Goal: Transaction & Acquisition: Purchase product/service

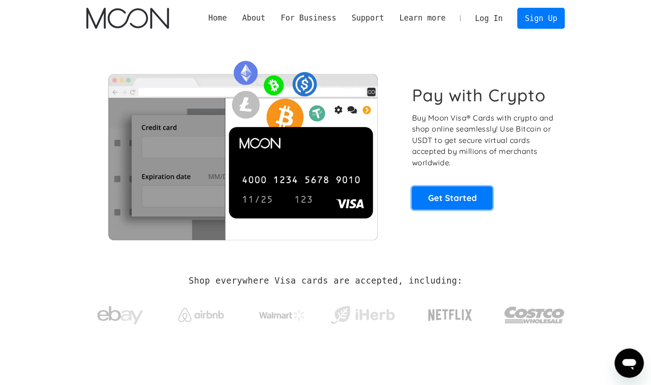
click at [453, 202] on link "Get Started" at bounding box center [452, 197] width 81 height 23
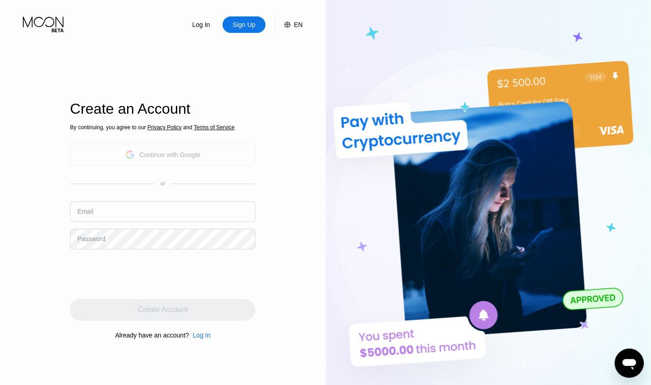
click at [162, 155] on div "Continue with Google" at bounding box center [169, 154] width 61 height 7
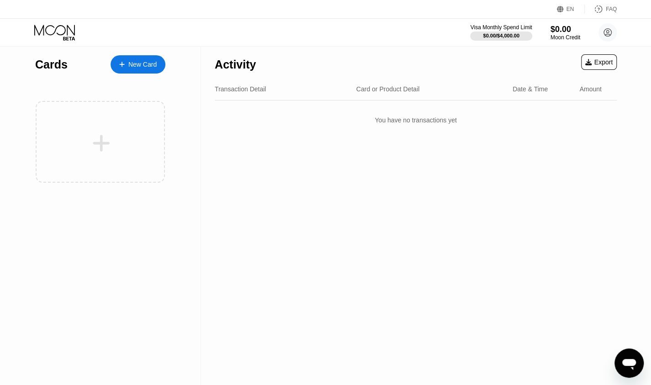
click at [137, 61] on div "New Card" at bounding box center [142, 65] width 28 height 8
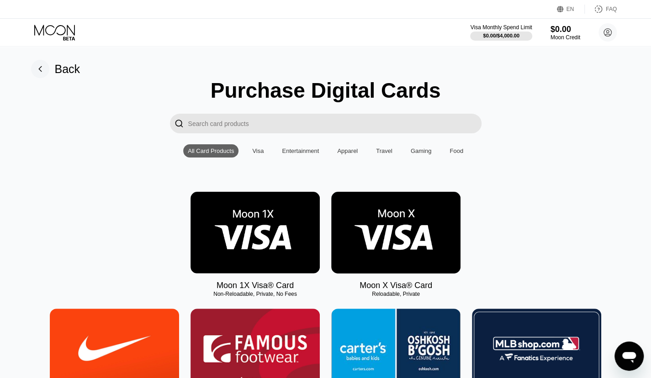
click at [399, 218] on img at bounding box center [395, 233] width 129 height 82
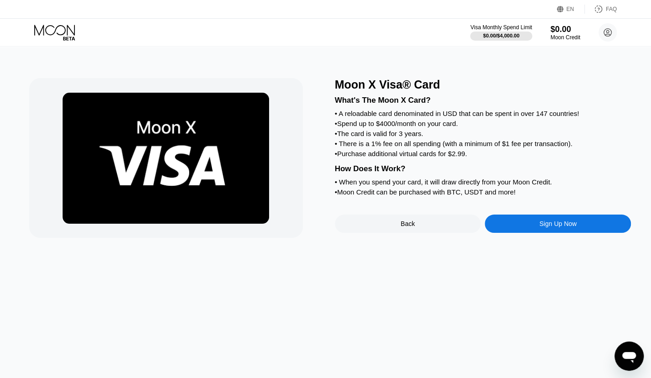
click at [545, 228] on div "Sign Up Now" at bounding box center [557, 223] width 37 height 7
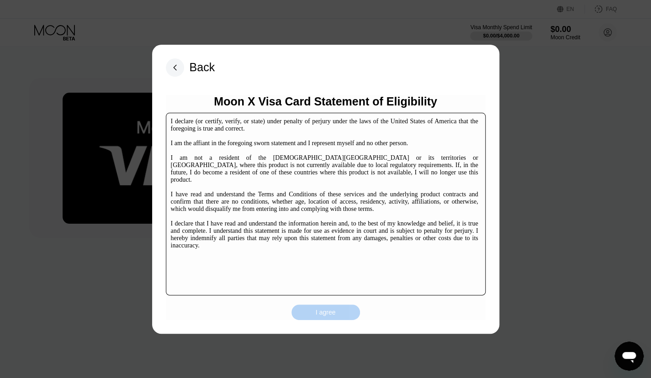
click at [320, 315] on div "I agree" at bounding box center [326, 312] width 20 height 8
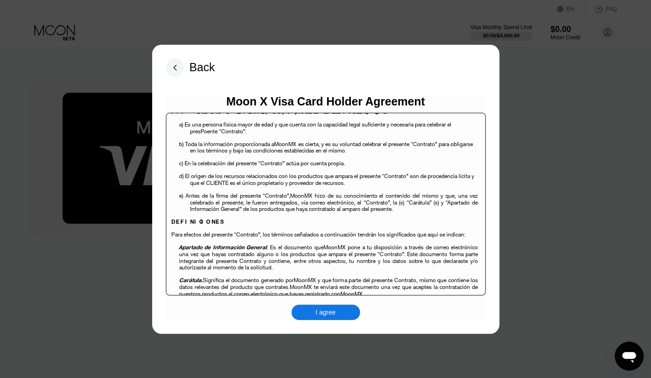
scroll to position [229, 0]
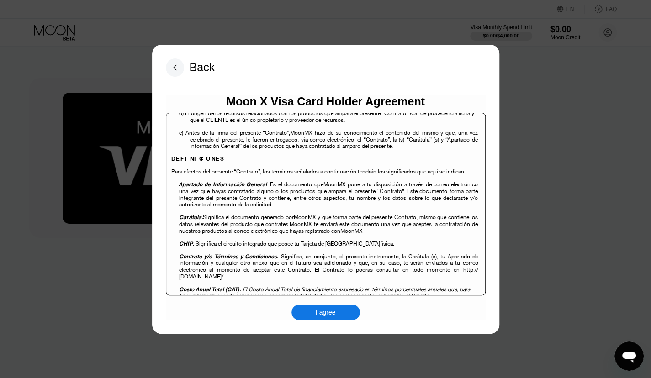
click at [305, 310] on div "I agree" at bounding box center [326, 313] width 69 height 16
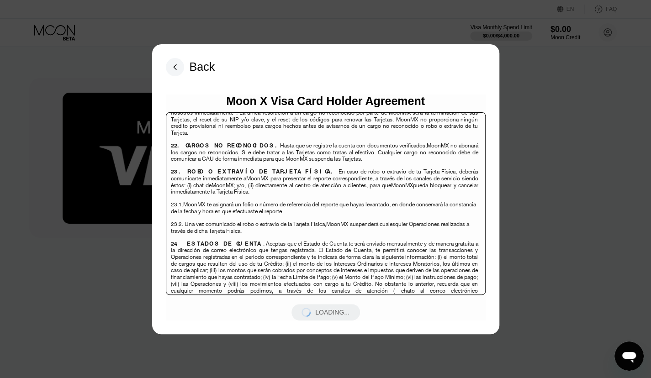
scroll to position [3382, 0]
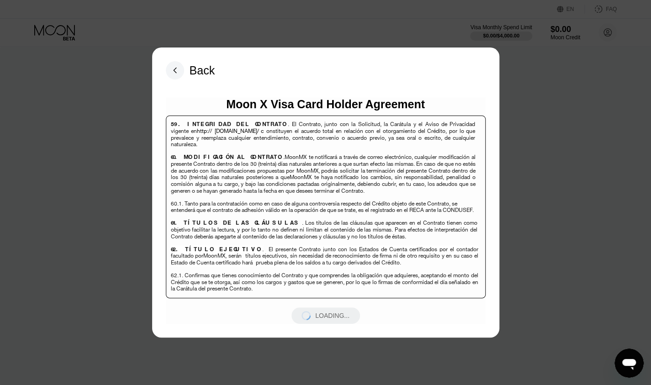
scroll to position [6463, 0]
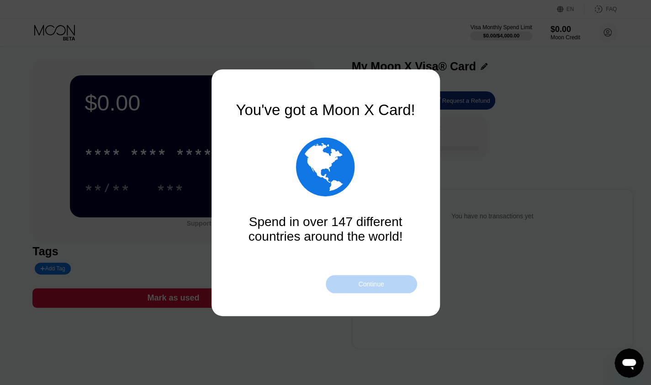
click at [378, 286] on div "Continue" at bounding box center [371, 284] width 26 height 7
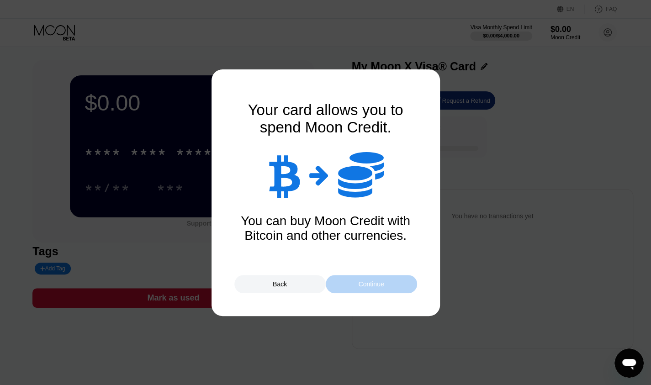
click at [382, 284] on div "Continue" at bounding box center [371, 284] width 26 height 7
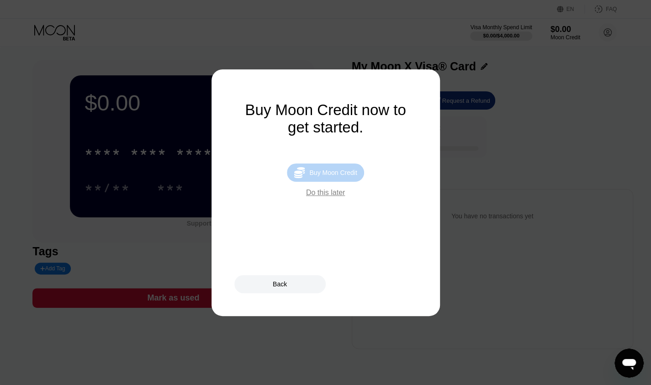
click at [353, 182] on div " Buy Moon Credit" at bounding box center [325, 173] width 77 height 18
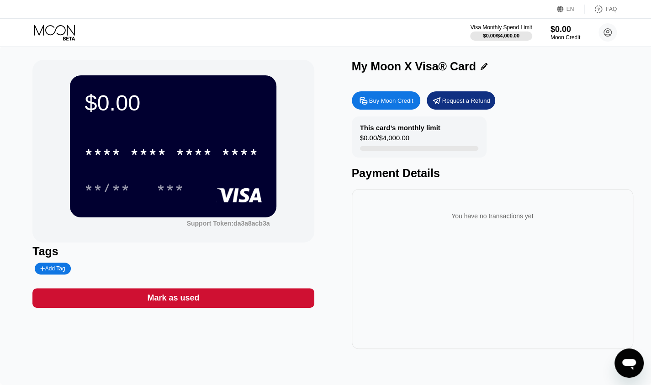
type input "0"
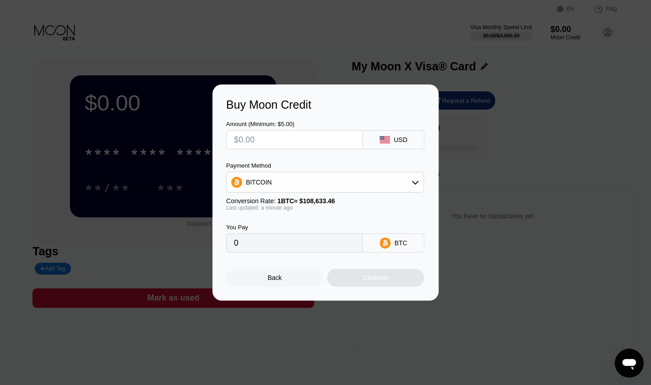
click at [367, 191] on div "BITCOIN" at bounding box center [325, 182] width 197 height 18
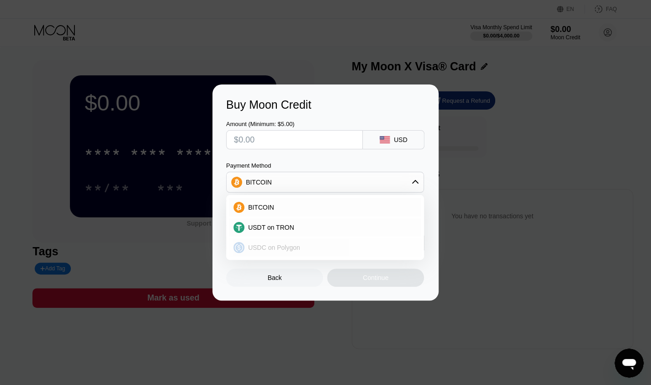
scroll to position [46, 0]
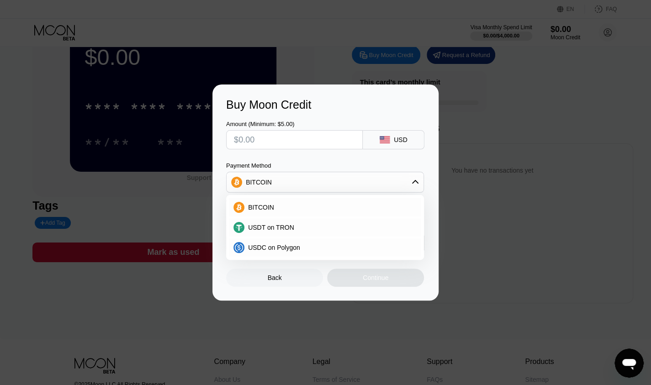
click at [352, 98] on div "Buy Moon Credit" at bounding box center [325, 104] width 199 height 13
click at [306, 239] on div "USDC on Polygon" at bounding box center [325, 248] width 192 height 18
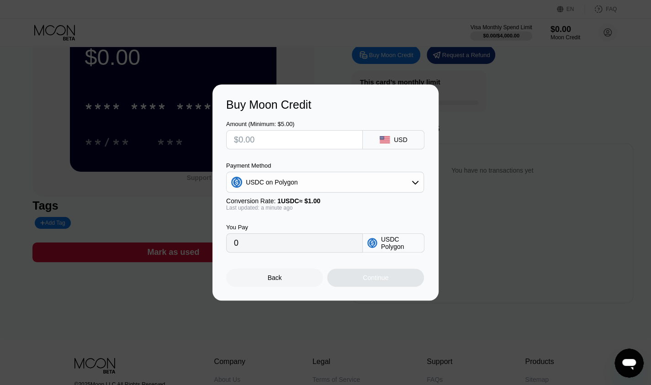
click at [294, 251] on input "0" at bounding box center [294, 243] width 121 height 18
click at [252, 250] on input "0" at bounding box center [294, 243] width 121 height 18
click at [285, 142] on input "text" at bounding box center [294, 140] width 121 height 18
type input "$5"
type input "5.00000000"
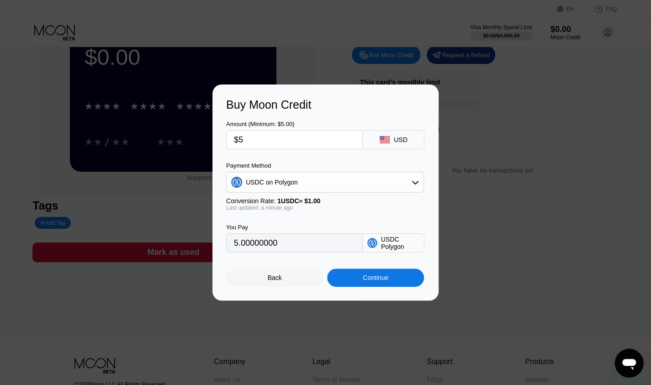
click at [351, 137] on input "$5" at bounding box center [294, 140] width 121 height 18
type input "$5"
click at [272, 276] on div "Back" at bounding box center [275, 277] width 14 height 7
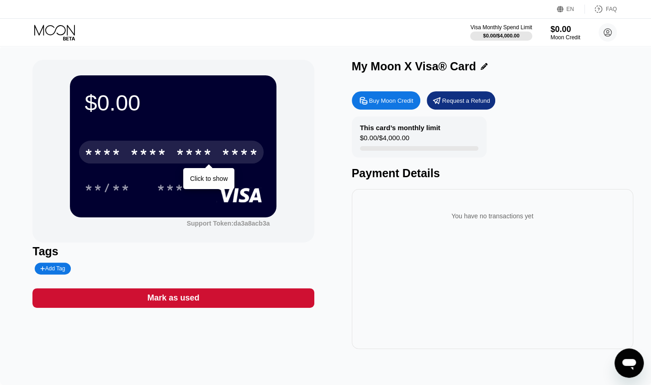
click at [244, 147] on div "* * * * * * * * * * * * ****" at bounding box center [171, 152] width 185 height 23
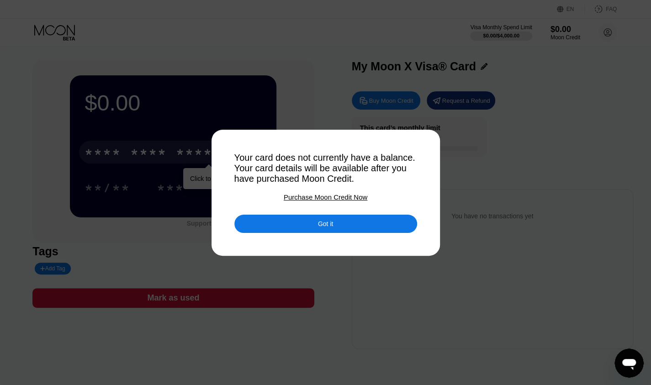
click at [320, 225] on div "Got it" at bounding box center [325, 224] width 15 height 8
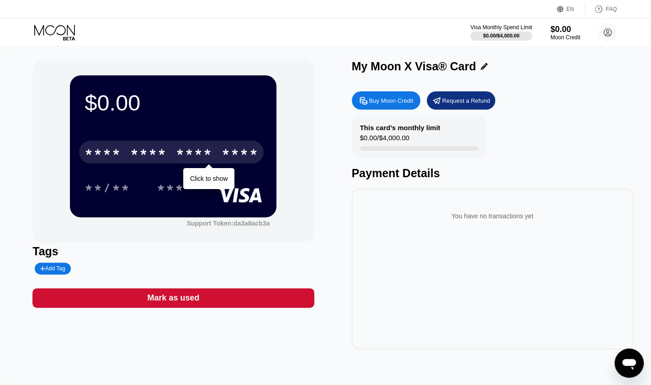
click at [213, 181] on div "**/** ***" at bounding box center [173, 187] width 177 height 23
click at [240, 152] on div "****" at bounding box center [240, 153] width 37 height 15
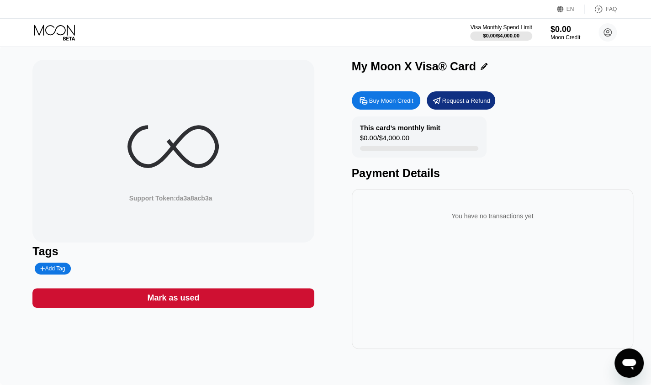
click at [240, 152] on div "Support Token: da3a8acb3a" at bounding box center [173, 151] width 282 height 183
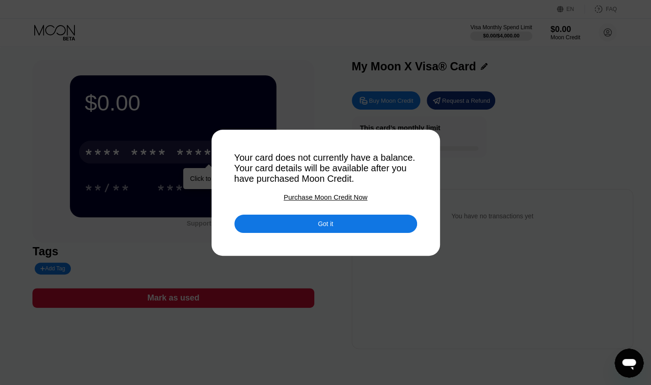
click at [355, 226] on div "Got it" at bounding box center [325, 224] width 183 height 18
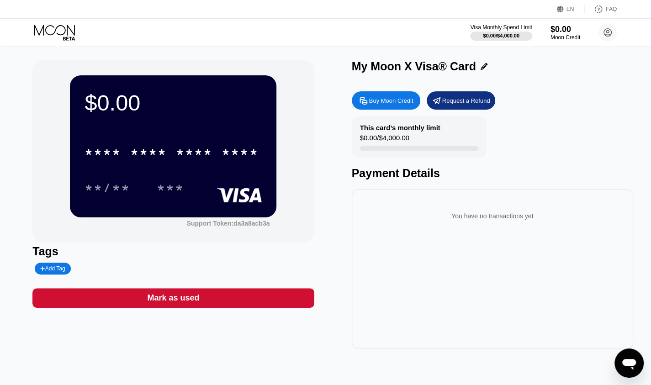
click at [394, 104] on div "Buy Moon Credit" at bounding box center [391, 101] width 44 height 8
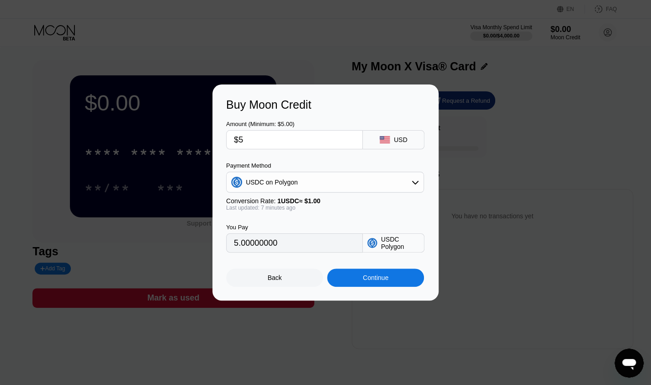
click at [319, 141] on input "$5" at bounding box center [294, 140] width 121 height 18
type input "$9"
type input "9.00000000"
type input "$5"
type input "5.00000000"
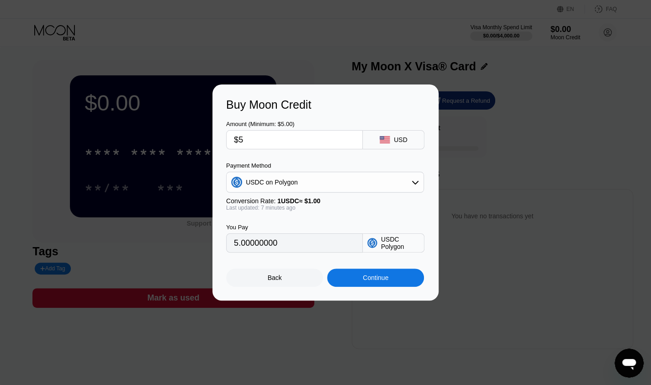
click at [374, 279] on div "Continue" at bounding box center [376, 277] width 26 height 7
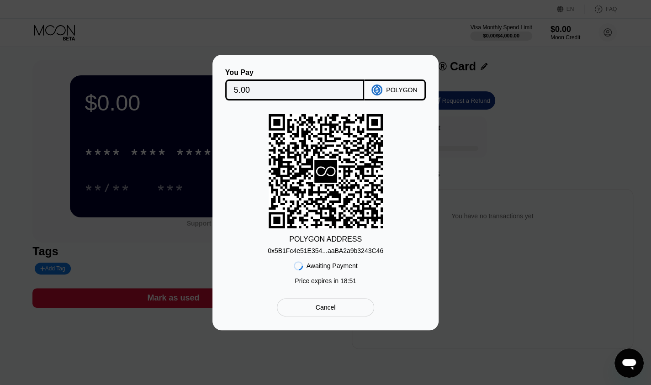
click at [329, 254] on div "0x5B1Fc4e51E354...aaBA2a9b3243C46" at bounding box center [326, 250] width 116 height 7
drag, startPoint x: 345, startPoint y: 253, endPoint x: 236, endPoint y: 189, distance: 126.6
click at [236, 189] on div "POLYGON ADDRESS 0x5B1Fc4e51E354...aaBA2a9b3243C46 Awaiting Payment Price expire…" at bounding box center [325, 201] width 199 height 175
click at [298, 252] on div "0x5B1Fc4e51E354...aaBA2a9b3243C46" at bounding box center [326, 250] width 116 height 7
click at [261, 86] on input "5.00" at bounding box center [295, 90] width 122 height 18
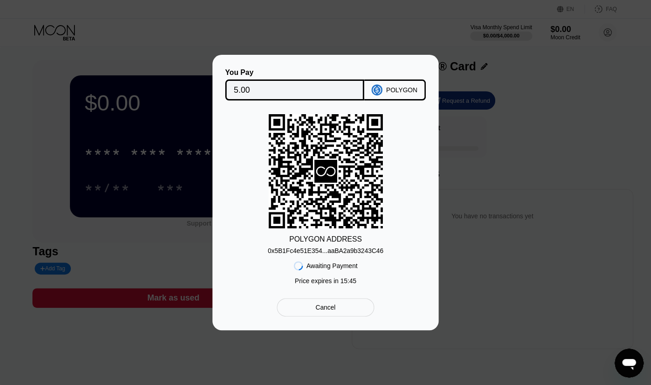
click at [331, 306] on div "Cancel" at bounding box center [326, 307] width 20 height 8
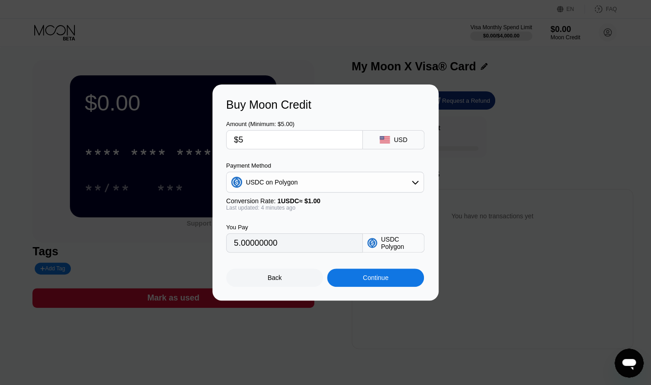
click at [276, 142] on input "$5" at bounding box center [294, 140] width 121 height 18
type input "0"
type input "$4"
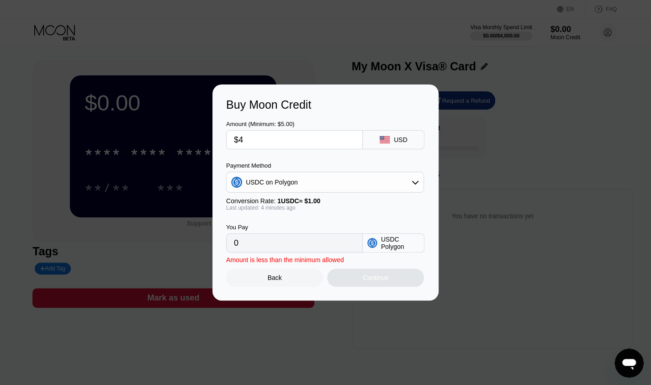
type input "4.00000000"
type input "$5"
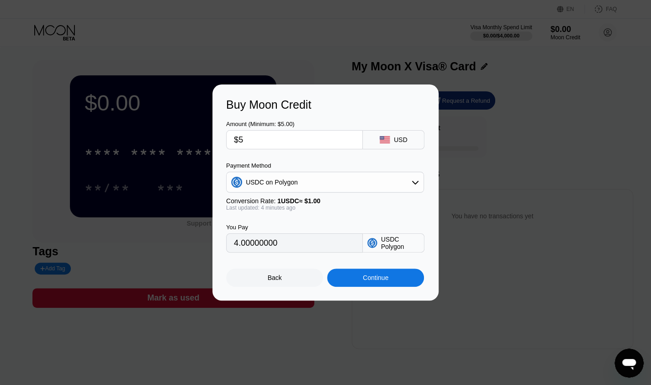
type input "5.00000000"
click at [300, 278] on div "Back" at bounding box center [274, 278] width 97 height 18
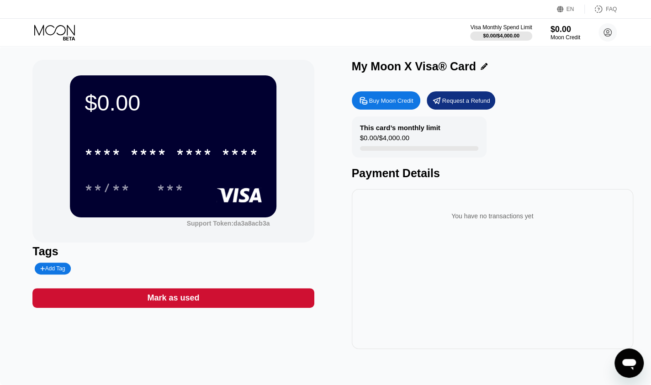
click at [61, 31] on icon at bounding box center [55, 33] width 43 height 16
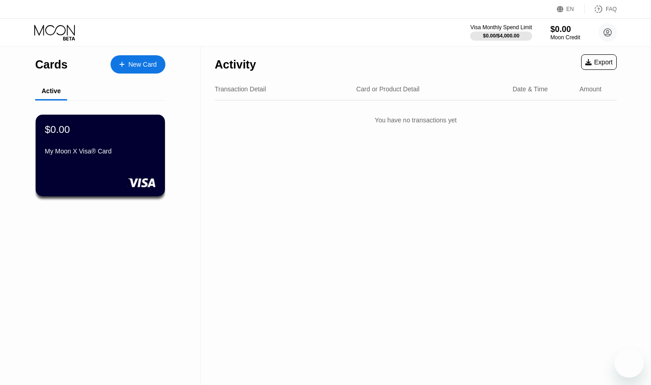
click at [152, 66] on div "New Card" at bounding box center [142, 65] width 28 height 8
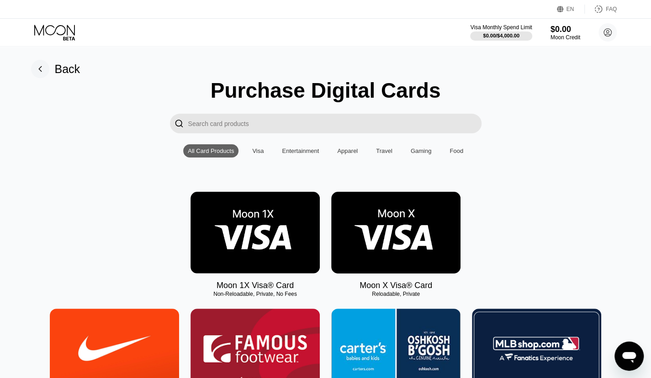
scroll to position [46, 0]
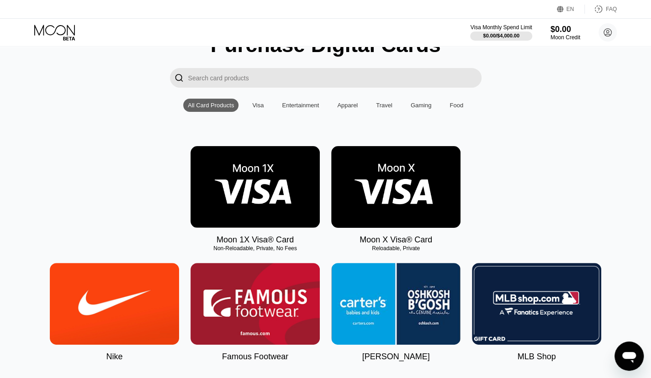
click at [274, 180] on img at bounding box center [255, 187] width 129 height 82
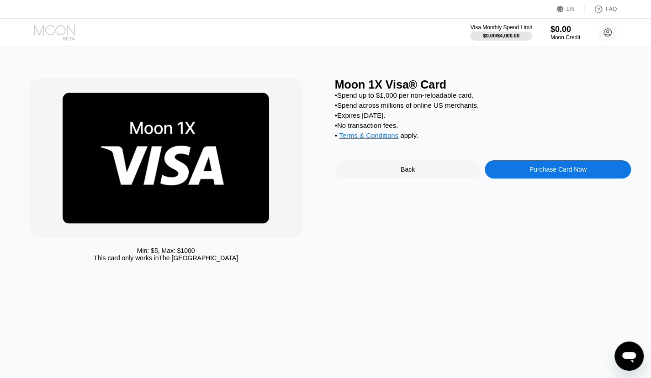
click at [47, 26] on icon at bounding box center [54, 30] width 41 height 11
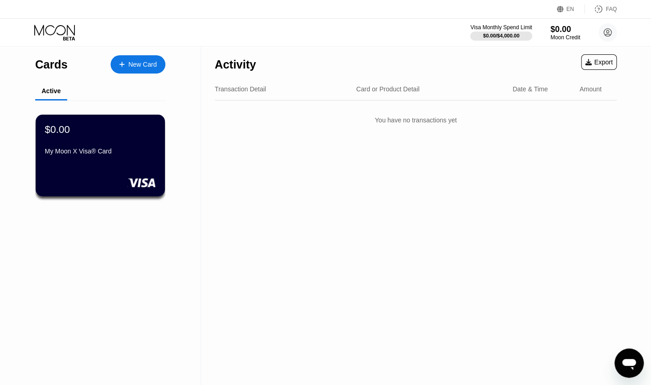
click at [64, 30] on icon at bounding box center [55, 33] width 43 height 16
click at [611, 35] on circle at bounding box center [608, 32] width 18 height 18
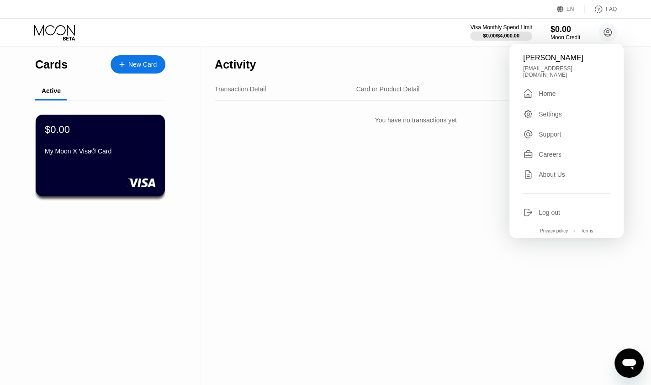
click at [545, 94] on div " Home" at bounding box center [566, 93] width 87 height 11
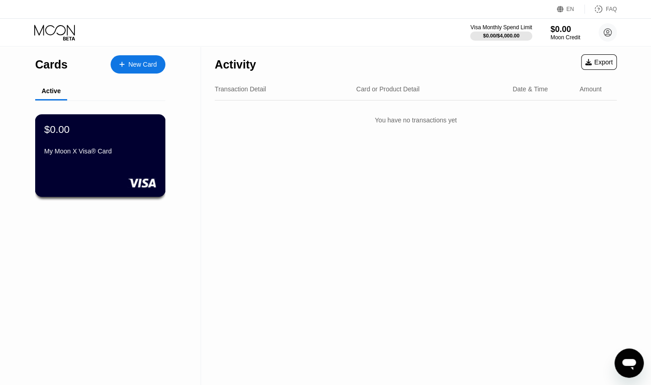
click at [105, 169] on div "$0.00 My Moon X Visa® Card" at bounding box center [100, 155] width 131 height 83
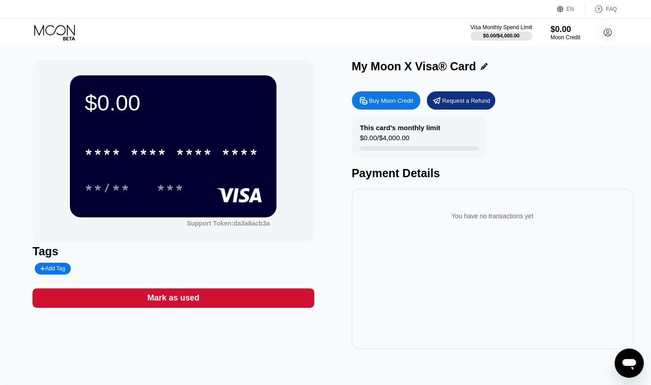
click at [389, 105] on div "Buy Moon Credit" at bounding box center [391, 101] width 44 height 8
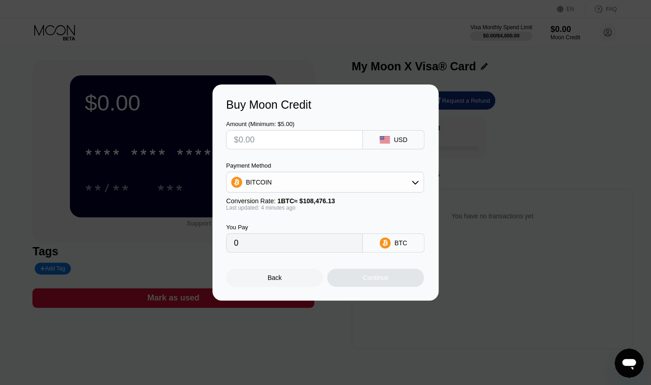
click at [305, 186] on div "BITCOIN" at bounding box center [325, 182] width 197 height 18
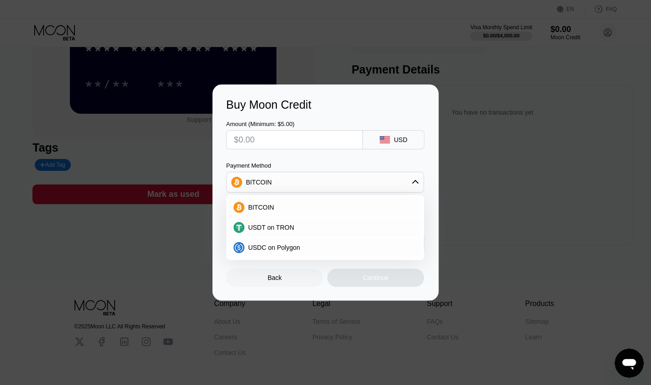
scroll to position [91, 0]
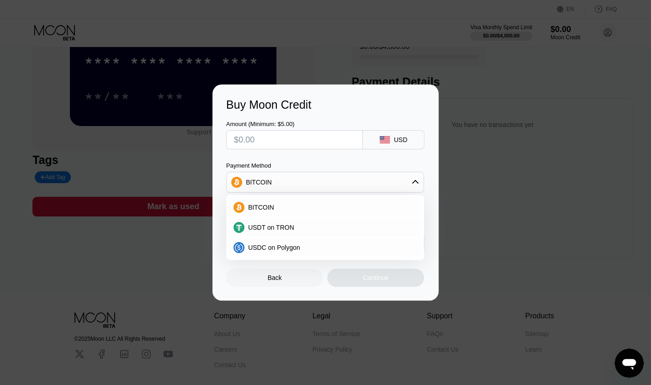
click at [335, 117] on div "Amount (Minimum: $5.00) USD" at bounding box center [325, 131] width 199 height 38
click at [271, 269] on div "Back Continue" at bounding box center [325, 270] width 199 height 34
click at [337, 101] on div "Buy Moon Credit" at bounding box center [325, 104] width 199 height 13
click at [341, 62] on div at bounding box center [329, 192] width 658 height 385
click at [273, 281] on div "Back" at bounding box center [275, 277] width 14 height 7
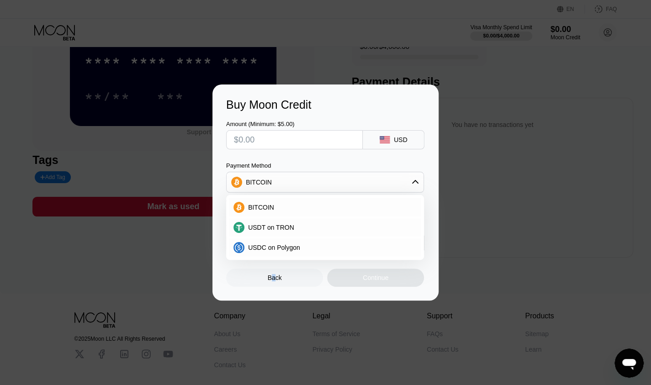
click at [263, 278] on div "Back" at bounding box center [274, 278] width 97 height 18
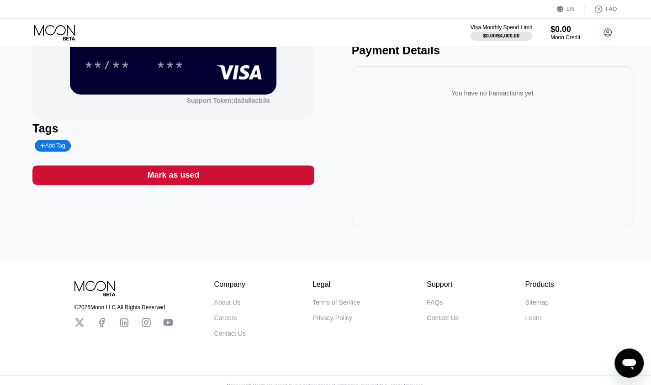
scroll to position [140, 0]
